Goal: Task Accomplishment & Management: Manage account settings

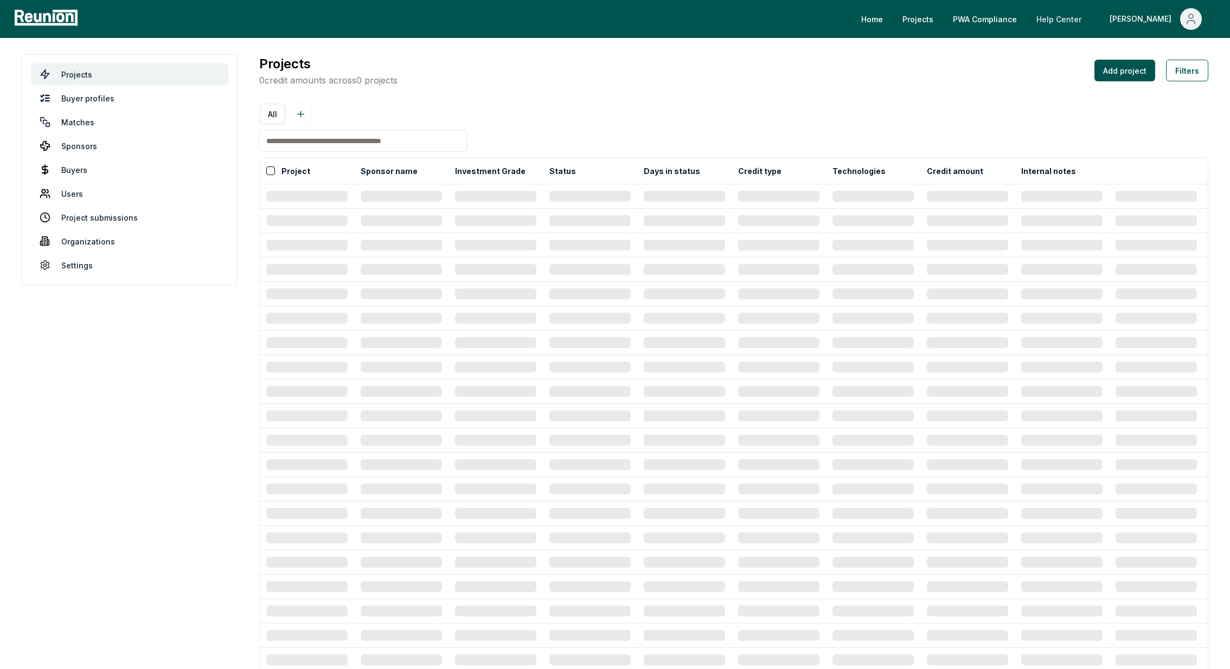
click at [1090, 19] on link "Help Center" at bounding box center [1059, 19] width 62 height 22
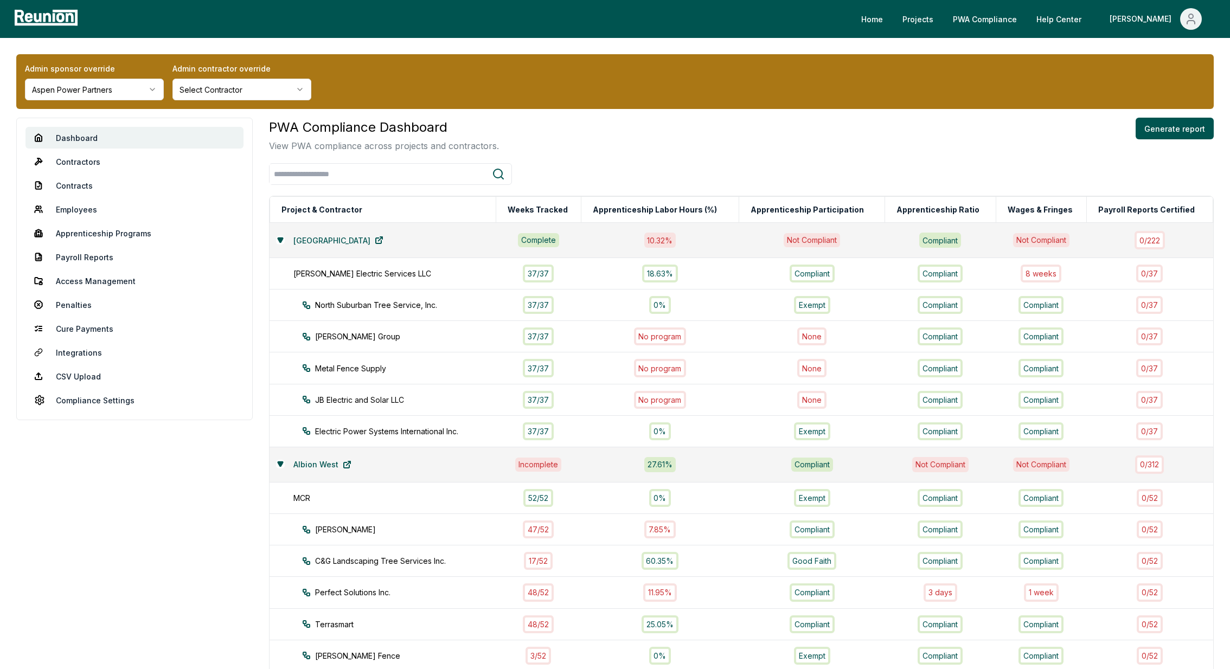
click at [76, 87] on html "Please visit us on your desktop We're working on making our marketplace mobile-…" at bounding box center [615, 630] width 1230 height 1260
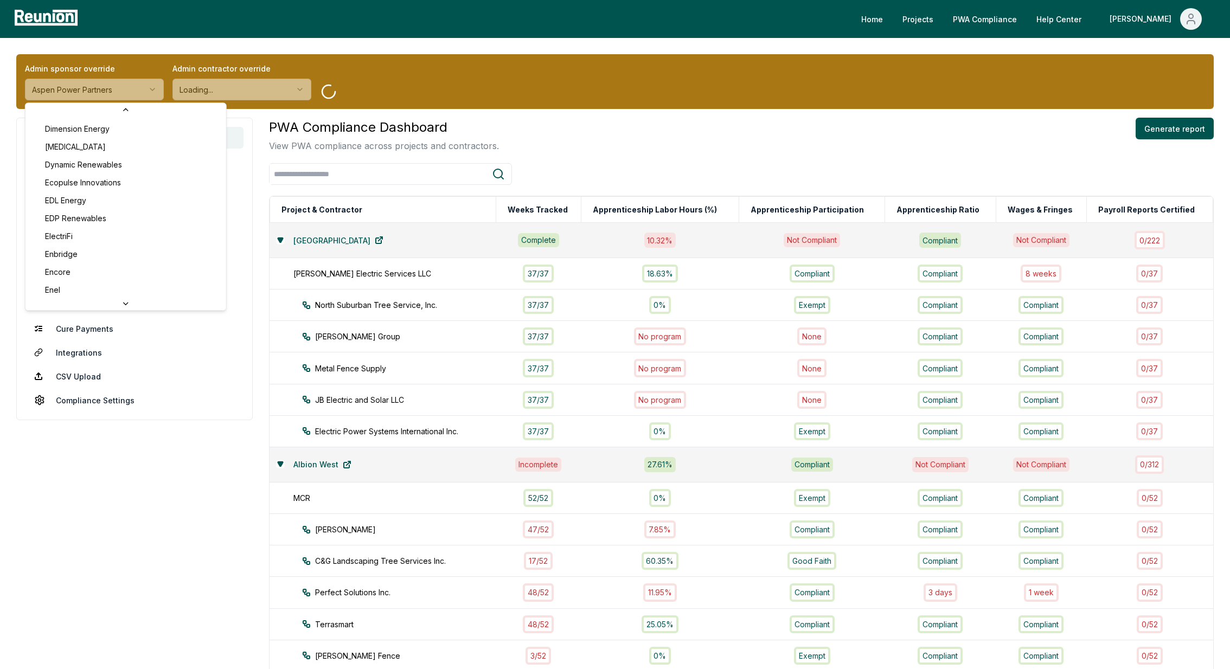
scroll to position [1284, 0]
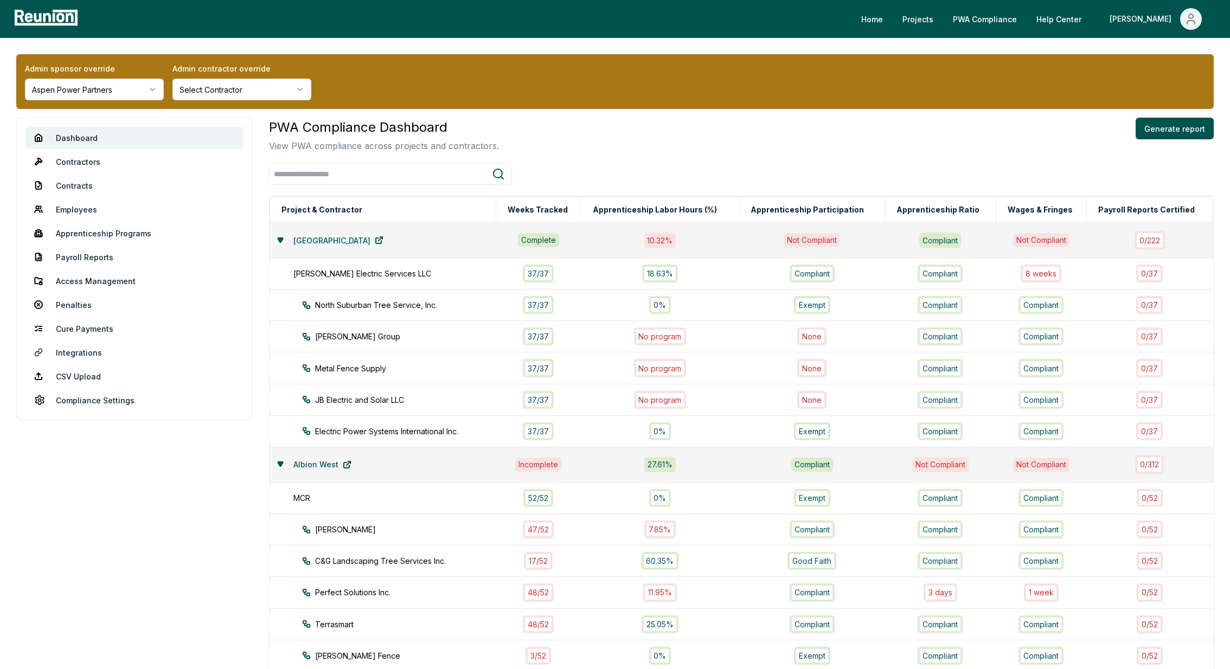
click at [107, 89] on html "Please visit us on your desktop We're working on making our marketplace mobile-…" at bounding box center [615, 630] width 1230 height 1260
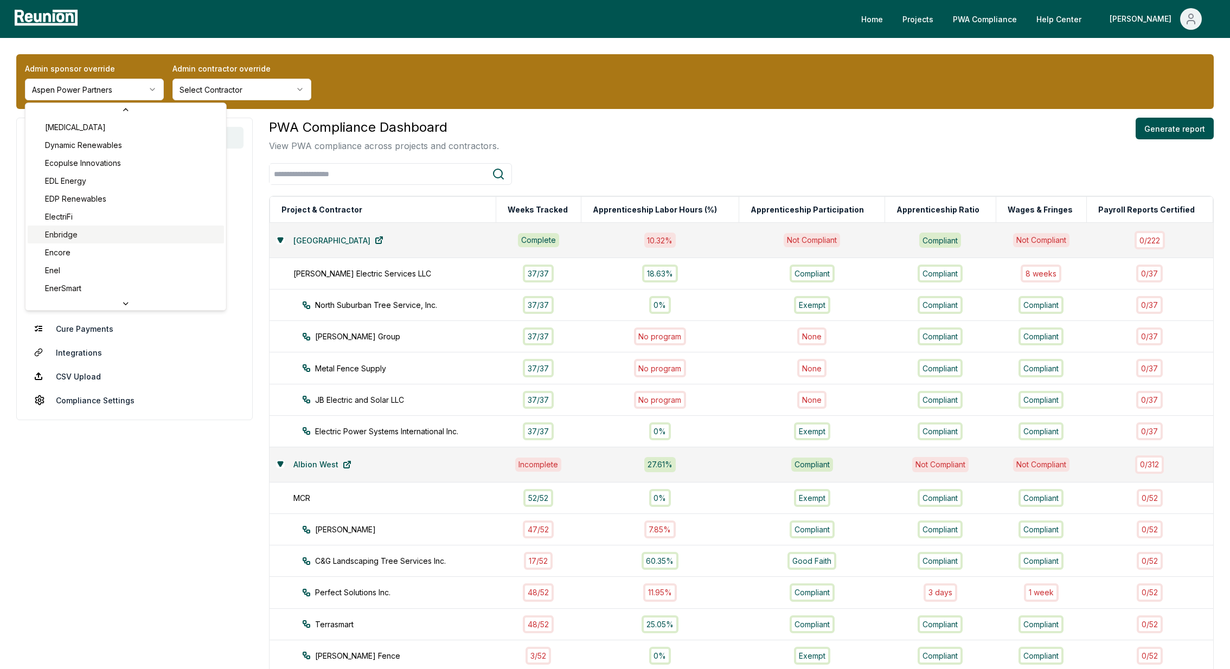
scroll to position [1308, 0]
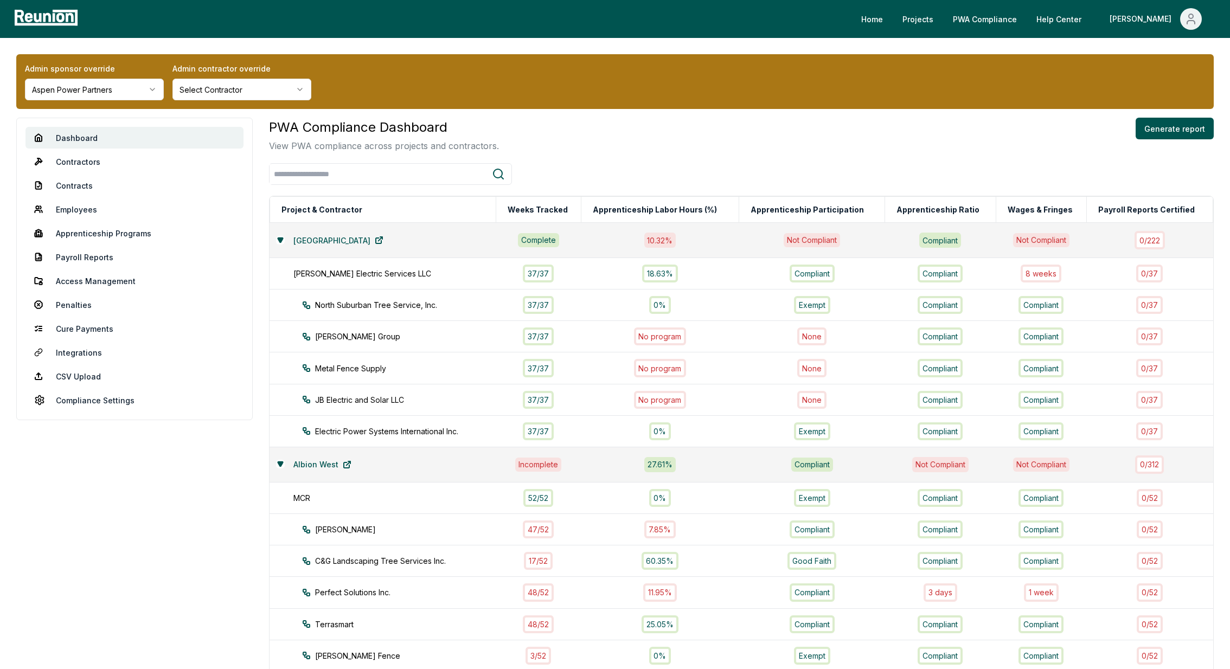
click at [101, 80] on html "Please visit us on your desktop We're working on making our marketplace mobile-…" at bounding box center [615, 630] width 1230 height 1260
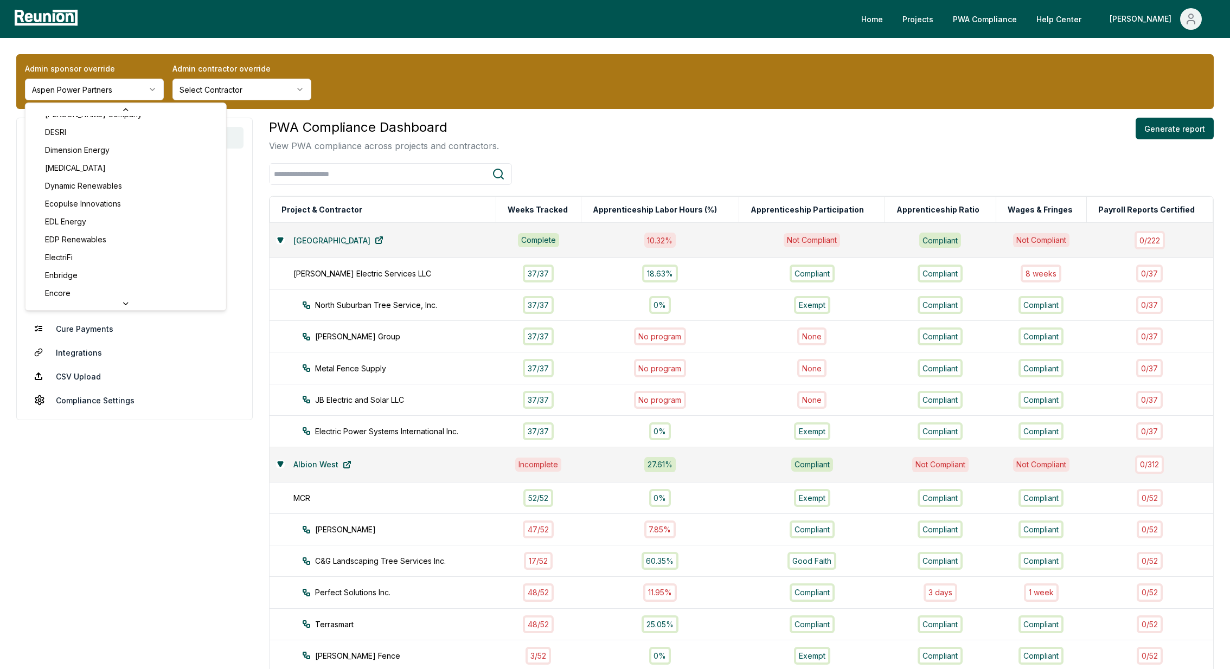
scroll to position [1274, 0]
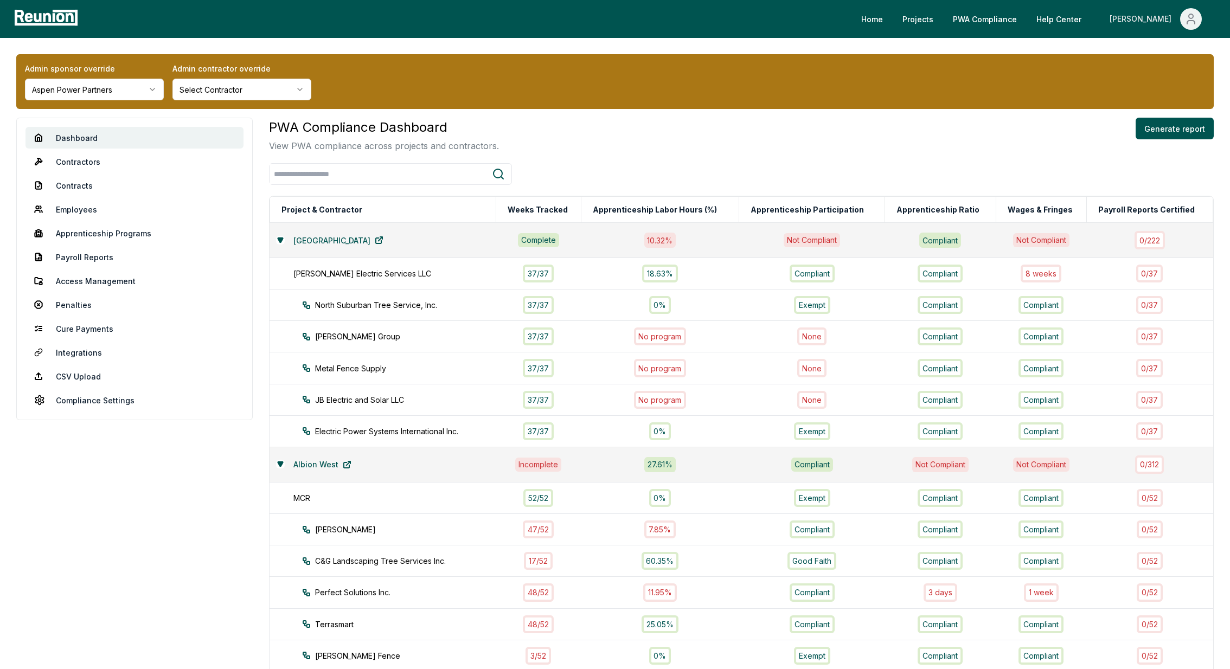
click at [1159, 9] on div "[PERSON_NAME]" at bounding box center [1143, 19] width 66 height 22
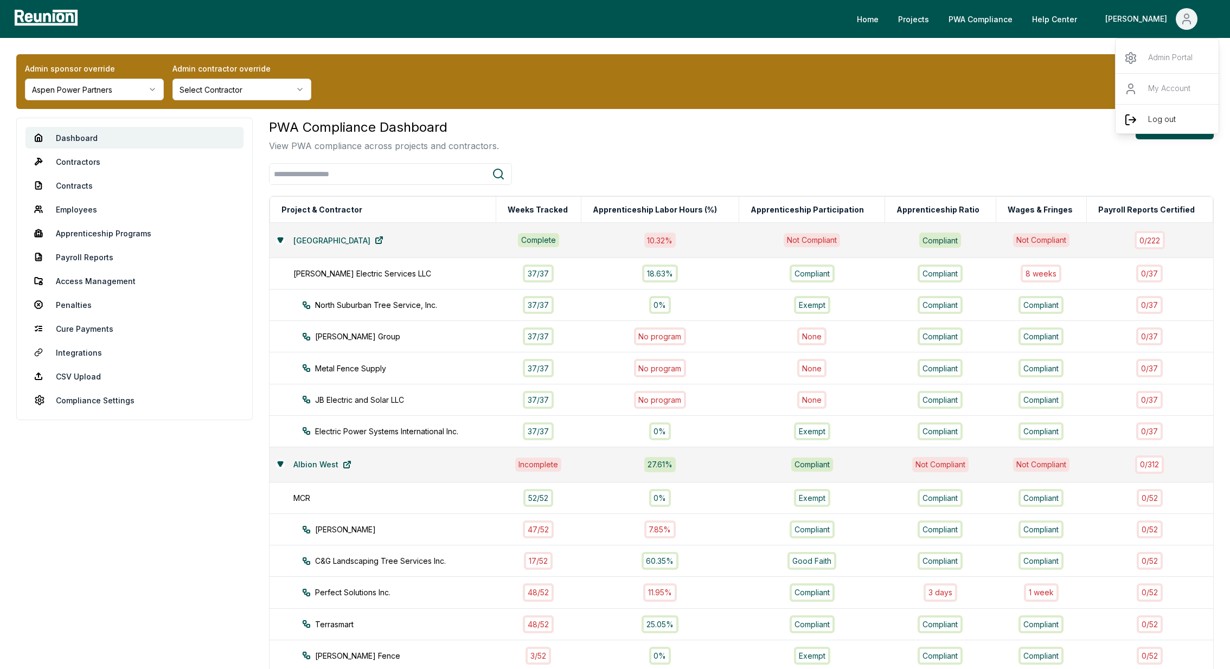
click at [1153, 121] on p "Log out" at bounding box center [1162, 119] width 28 height 13
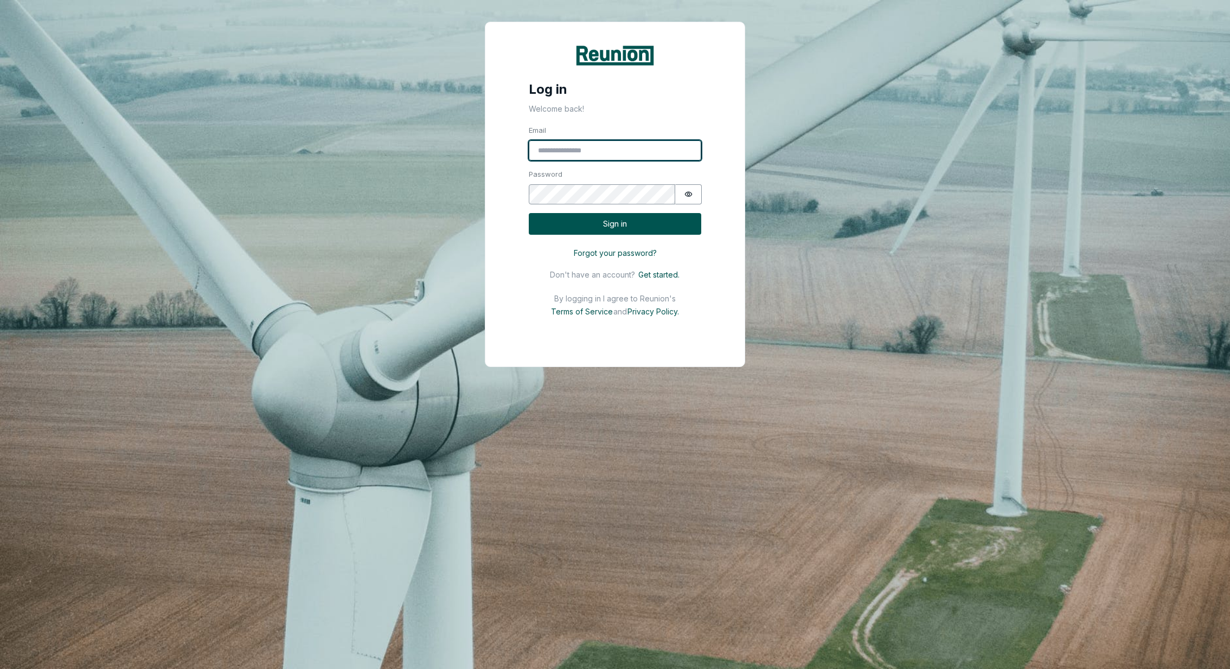
type input "**********"
click at [589, 221] on button "Sign in" at bounding box center [615, 224] width 173 height 22
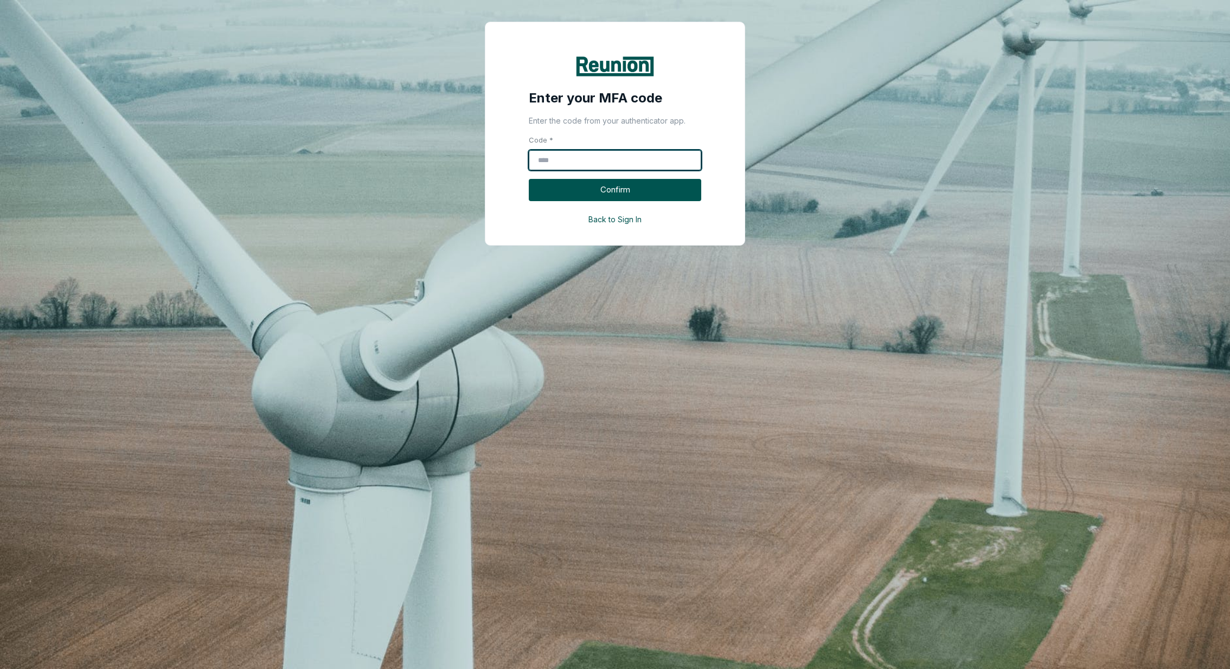
click at [560, 161] on input "Code *" at bounding box center [615, 160] width 173 height 21
type input "******"
click at [568, 188] on button "Confirm" at bounding box center [615, 190] width 173 height 22
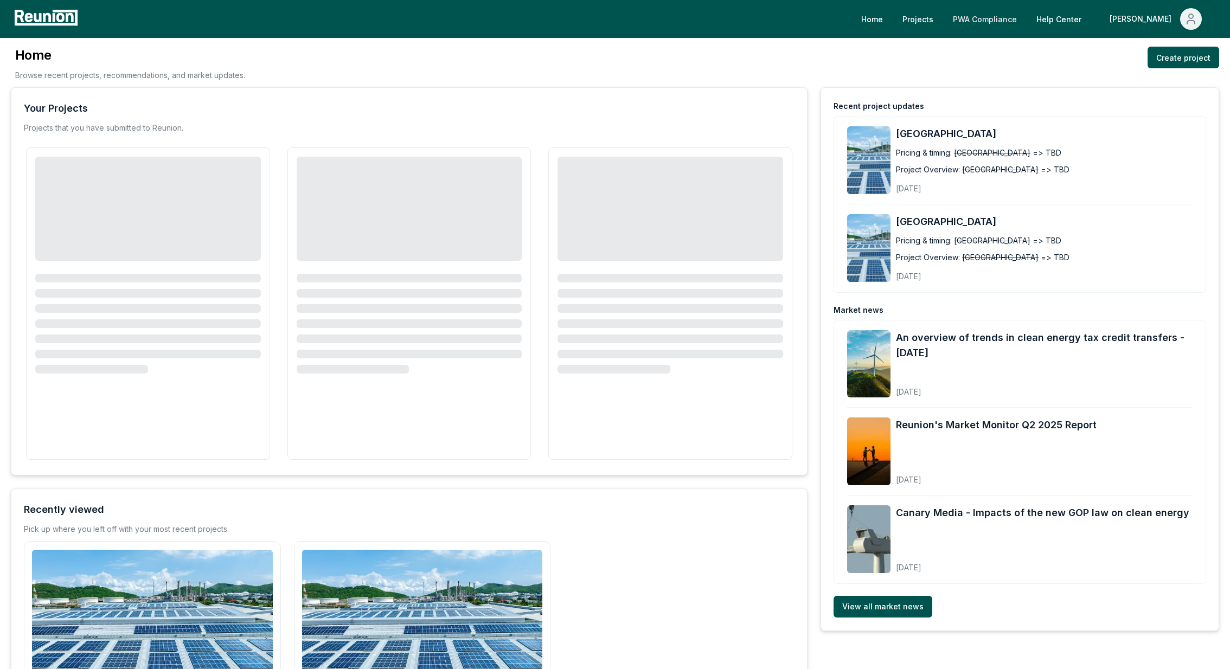
click at [1025, 21] on link "PWA Compliance" at bounding box center [984, 19] width 81 height 22
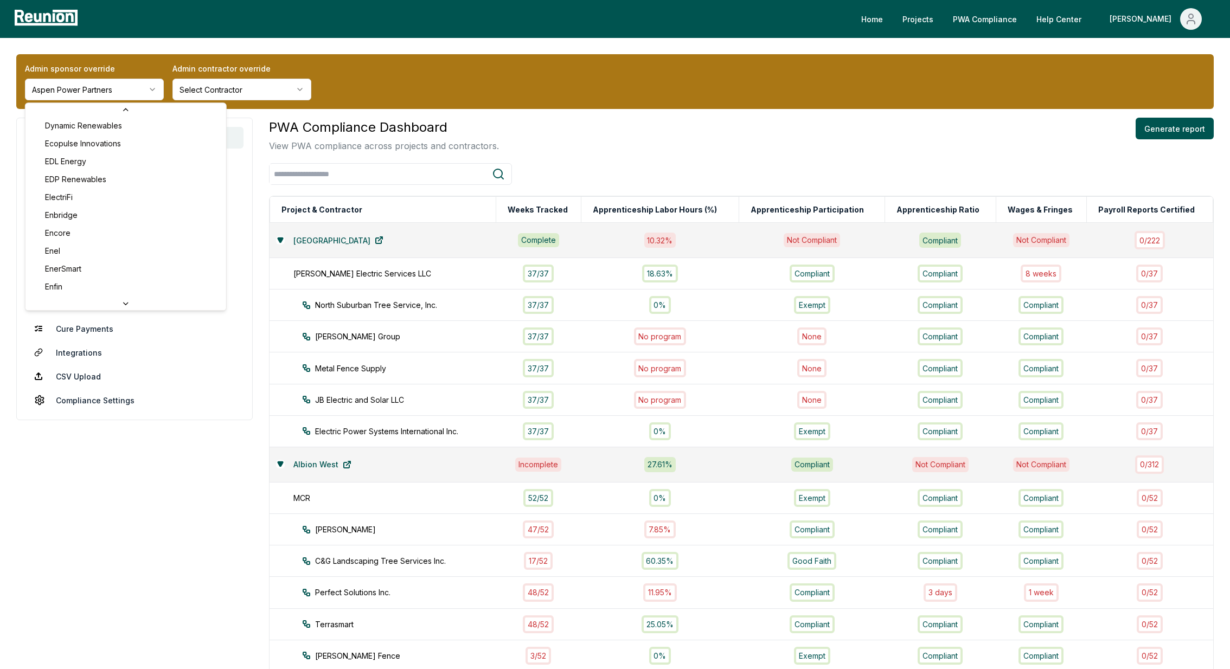
scroll to position [1321, 0]
